Goal: Information Seeking & Learning: Learn about a topic

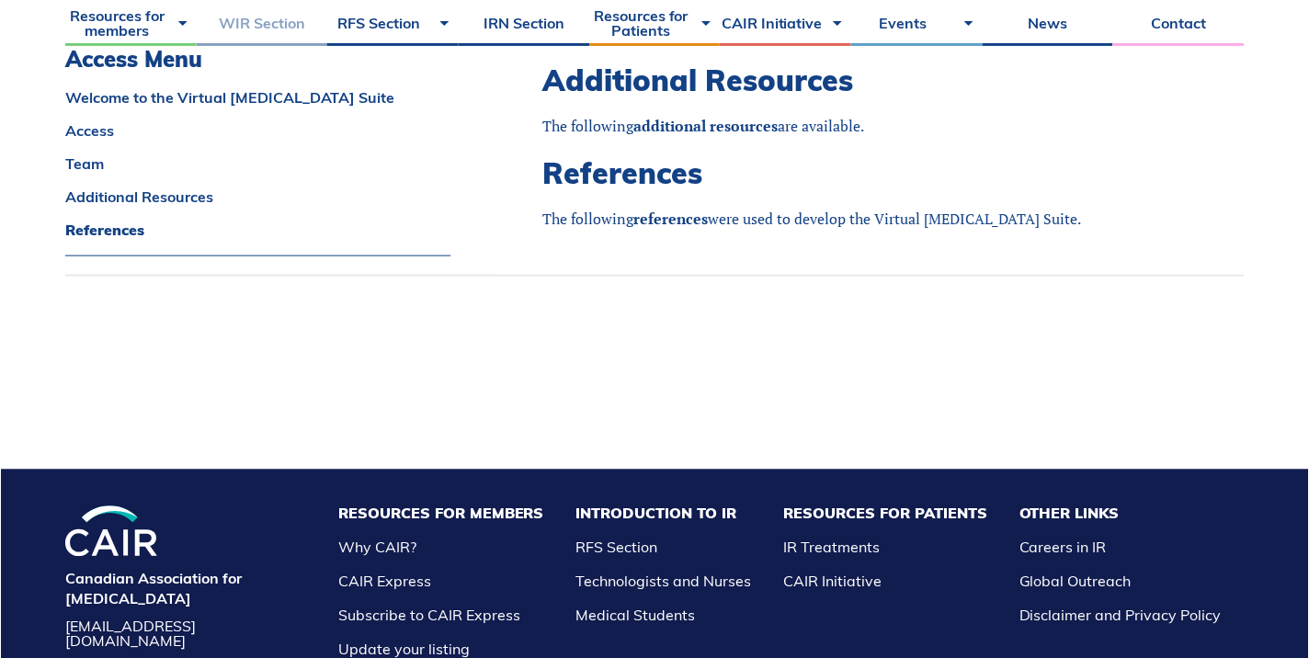
scroll to position [1650, 0]
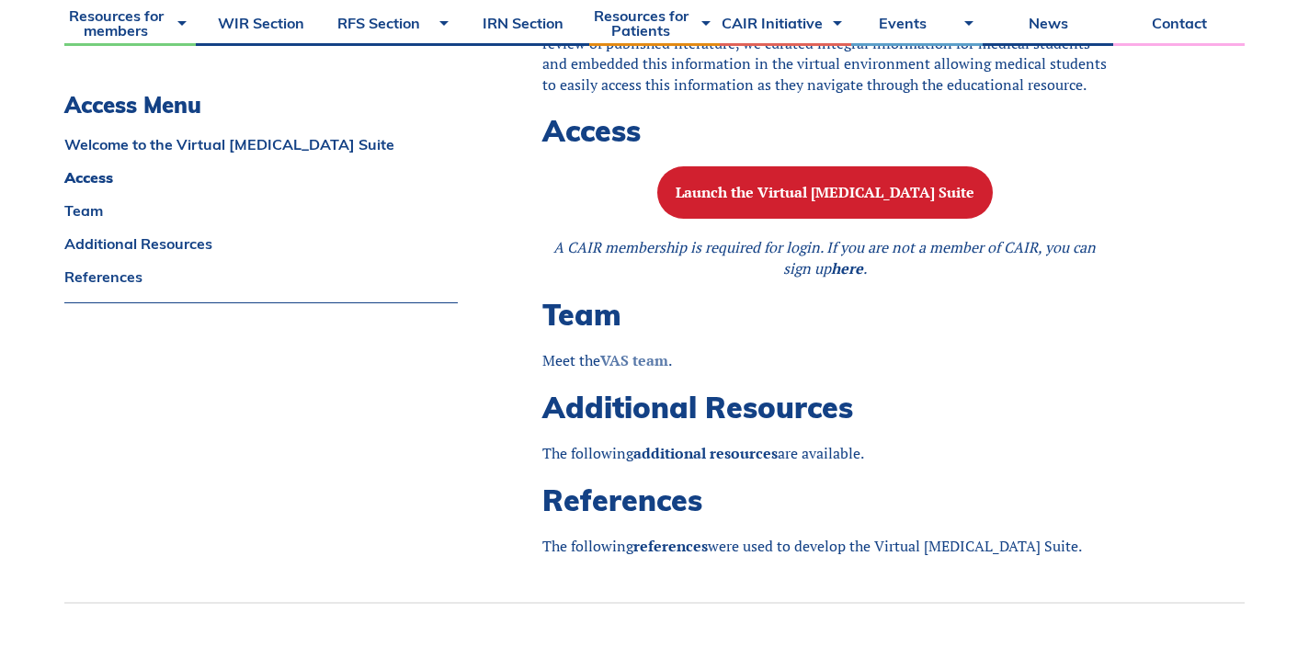
click at [638, 371] on strong "VAS team" at bounding box center [634, 360] width 68 height 20
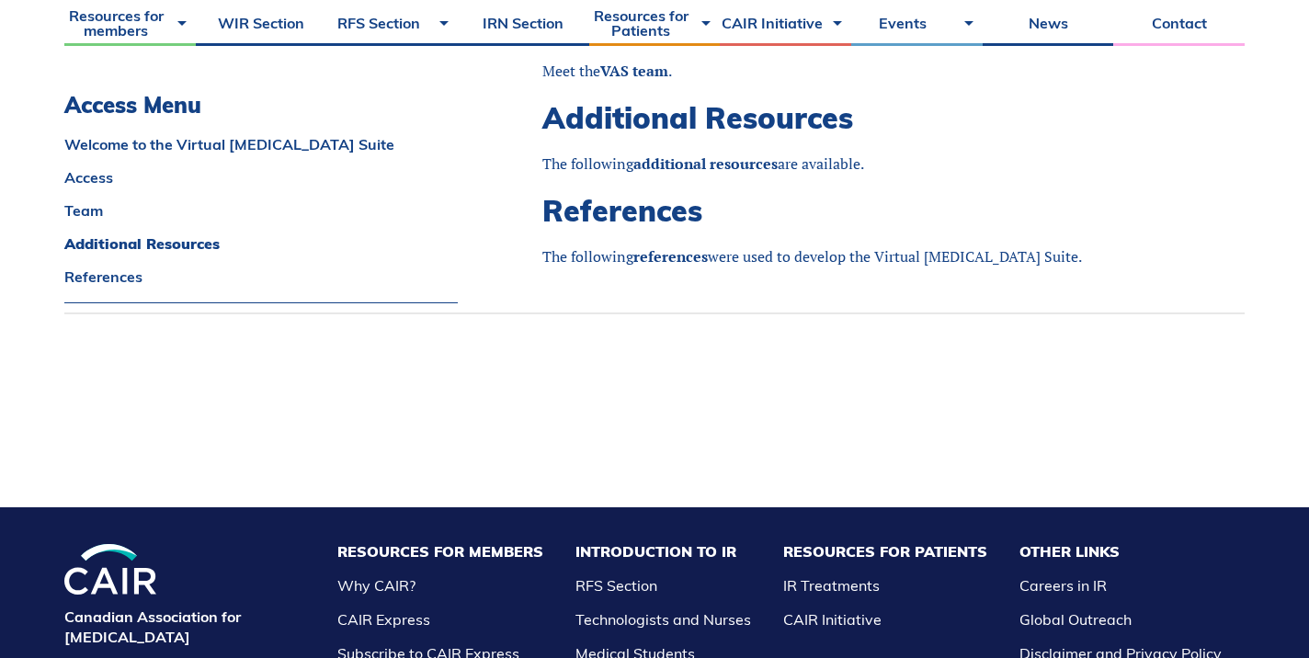
scroll to position [1953, 0]
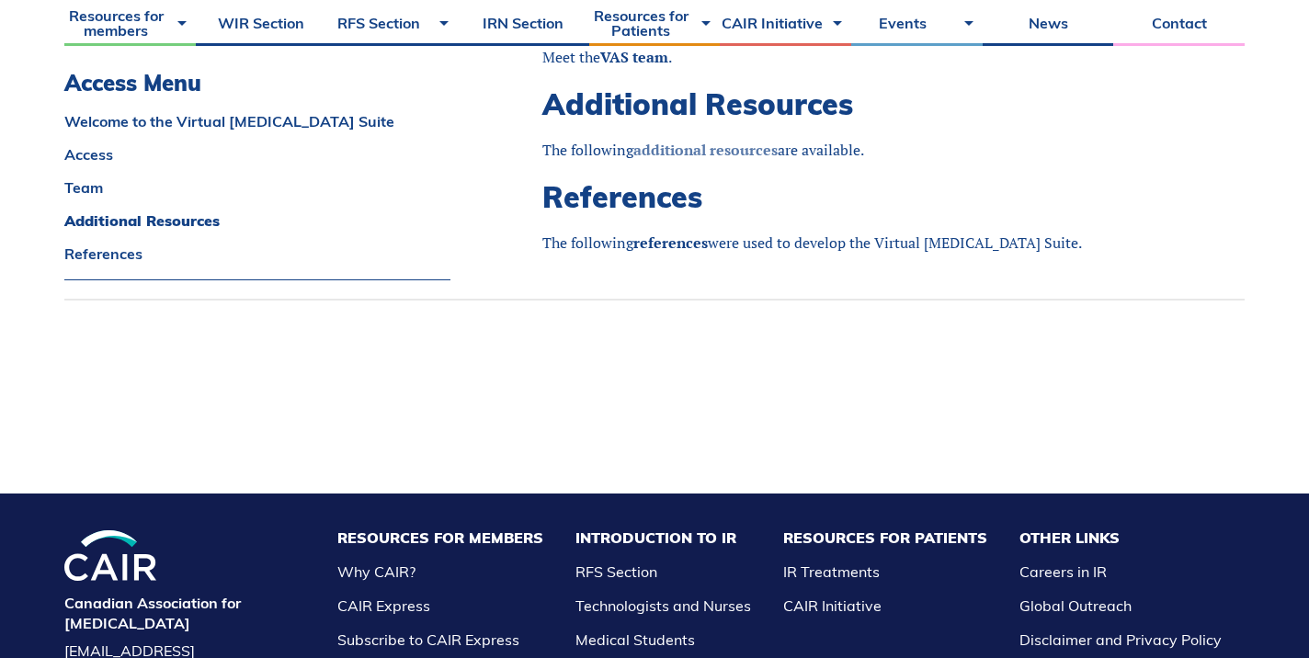
click at [748, 160] on link "additional resources" at bounding box center [706, 150] width 144 height 20
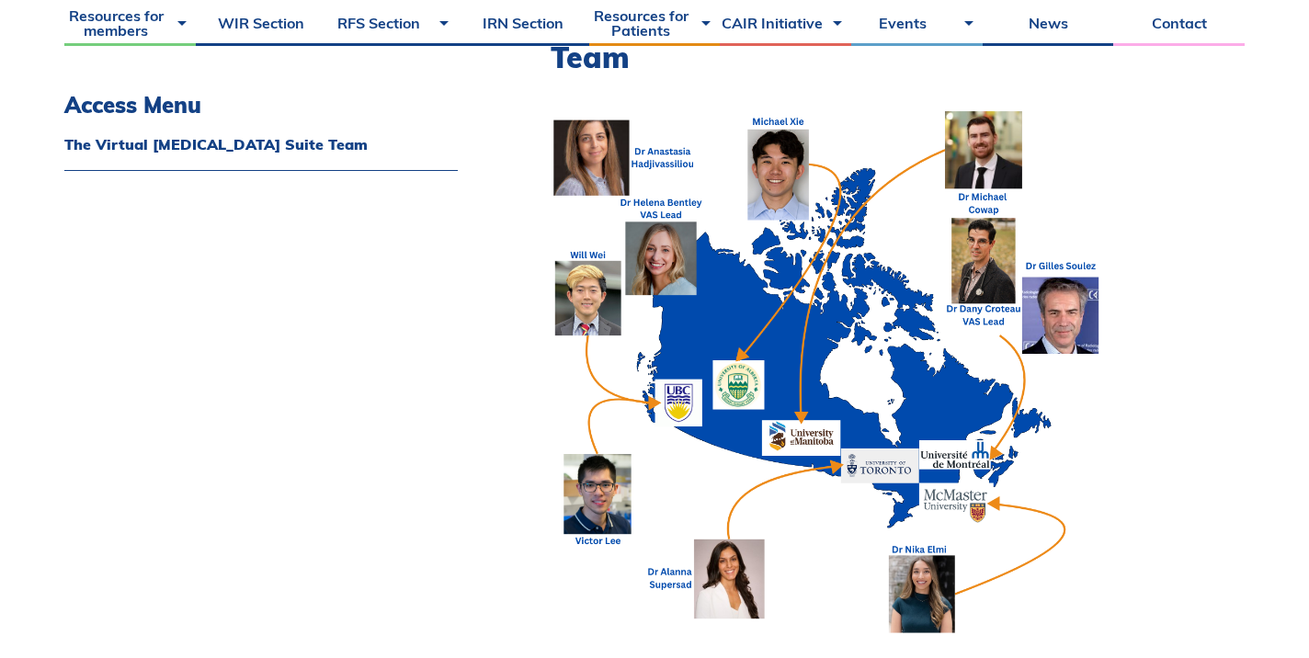
scroll to position [564, 0]
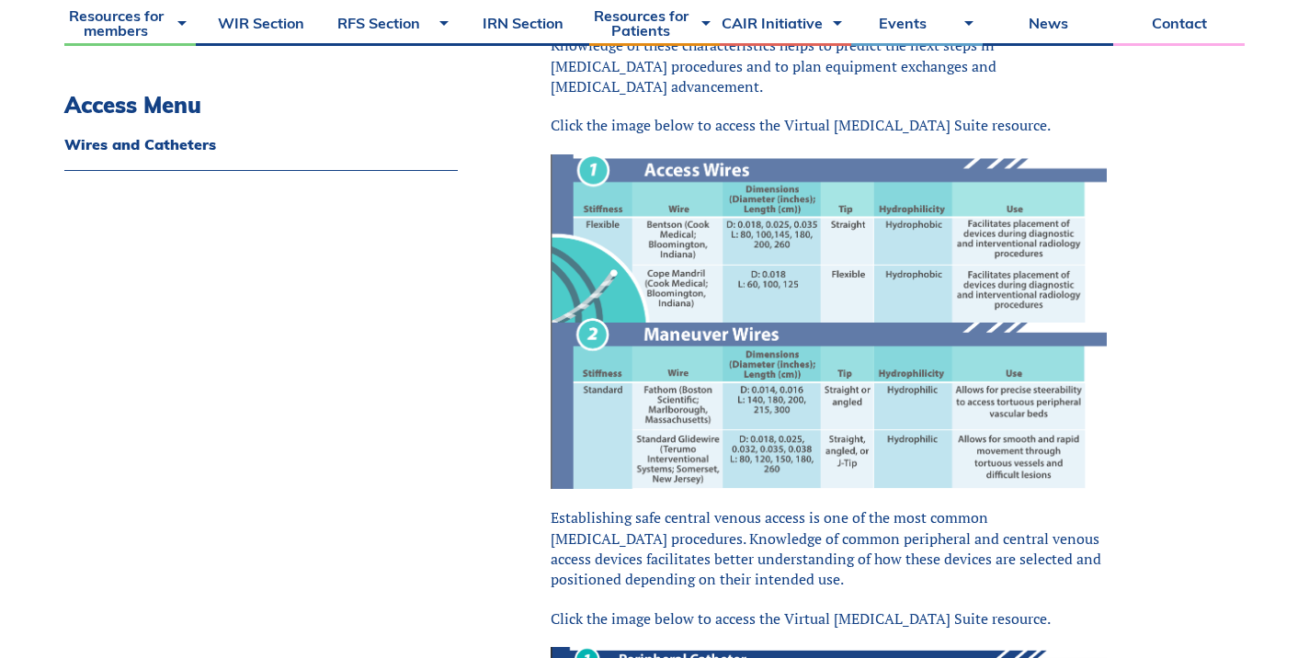
scroll to position [636, 0]
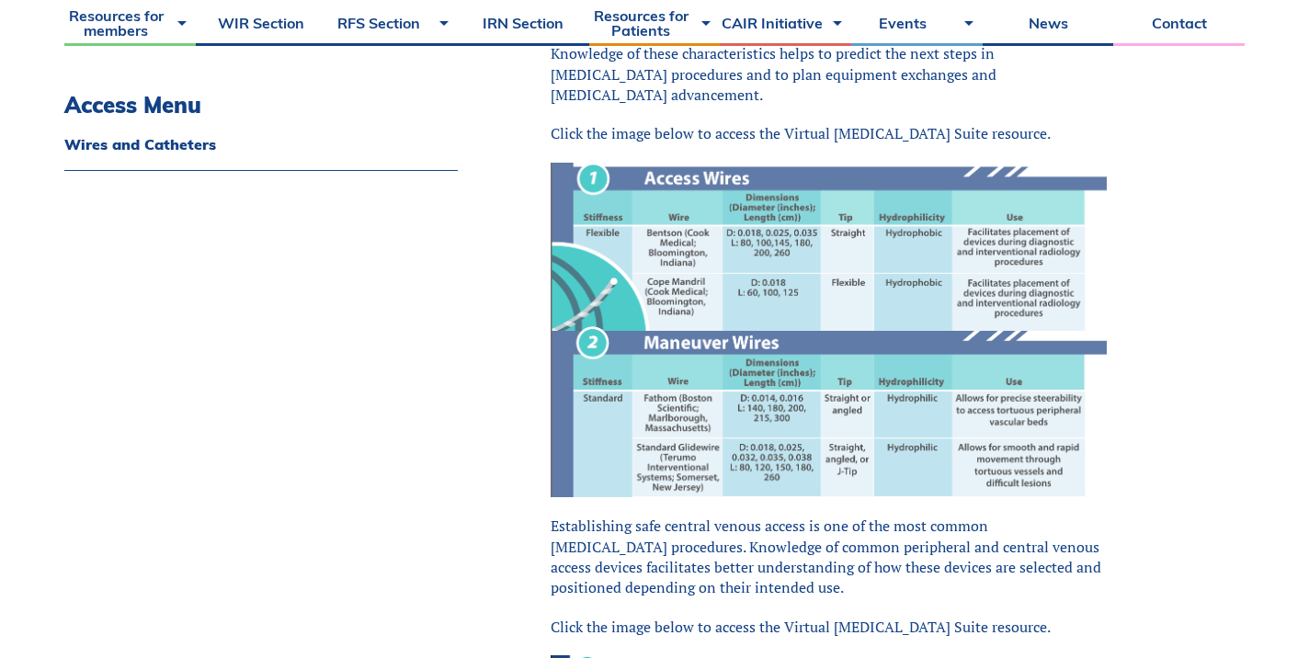
click at [680, 225] on img at bounding box center [829, 331] width 556 height 336
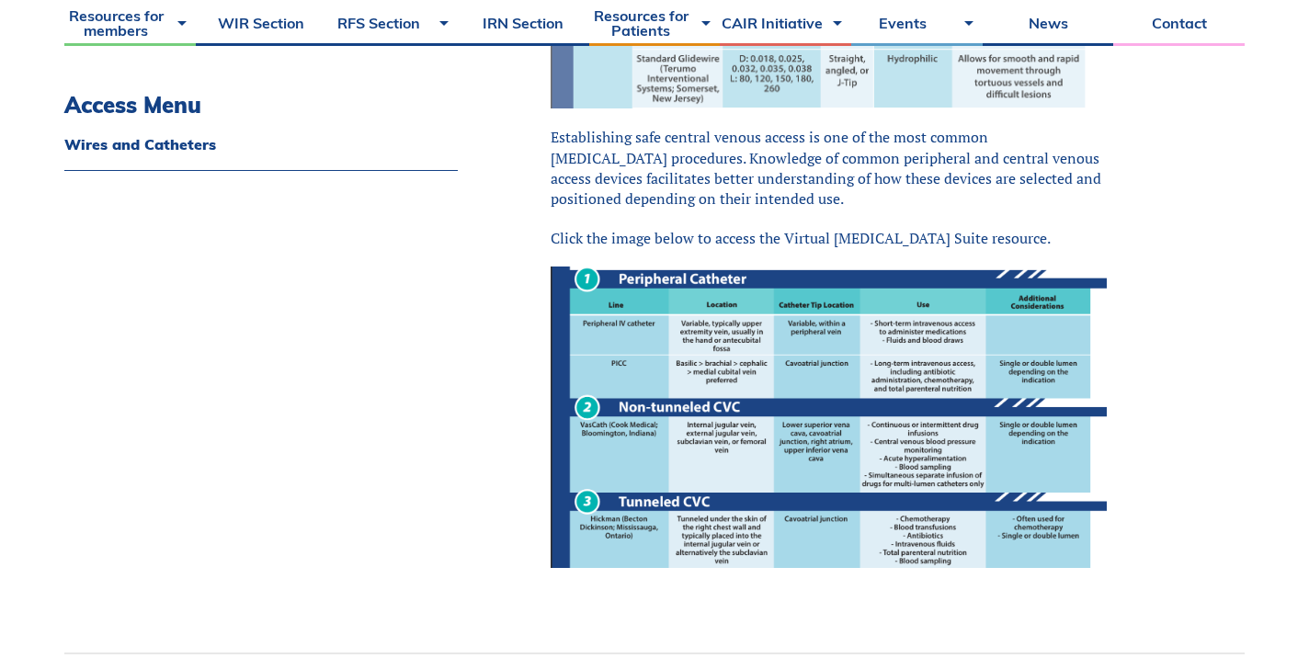
scroll to position [1052, 0]
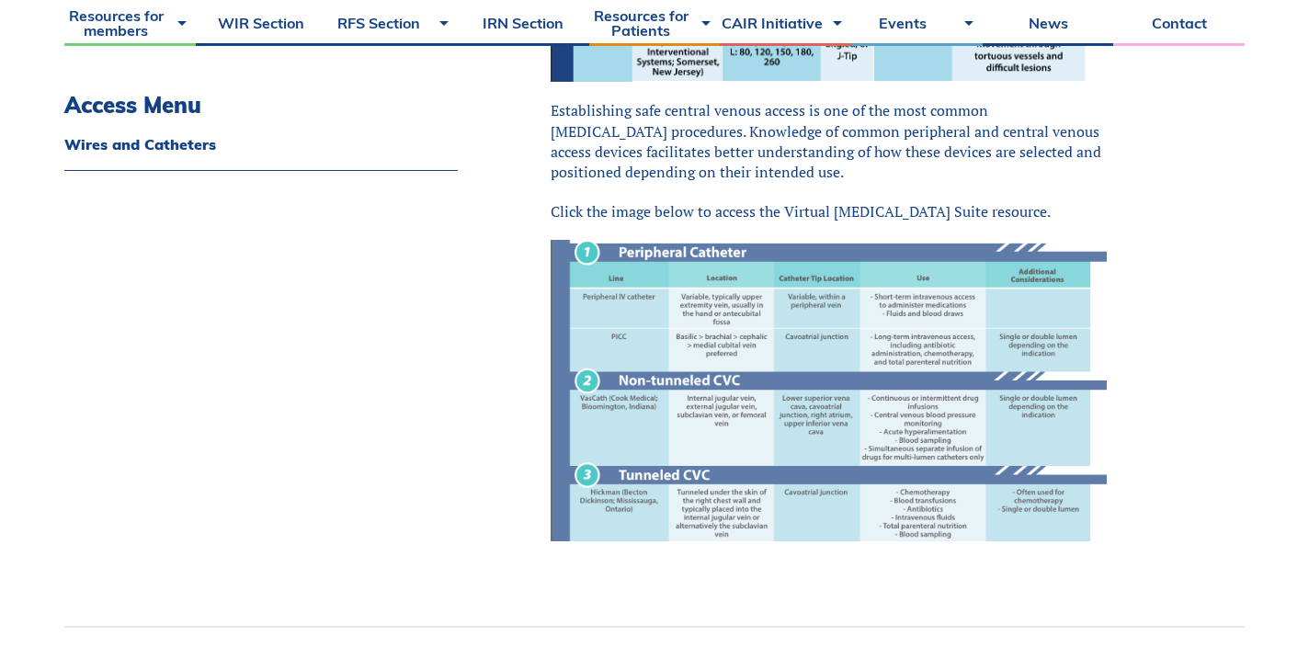
click at [631, 242] on img at bounding box center [829, 390] width 556 height 301
